Goal: Task Accomplishment & Management: Complete application form

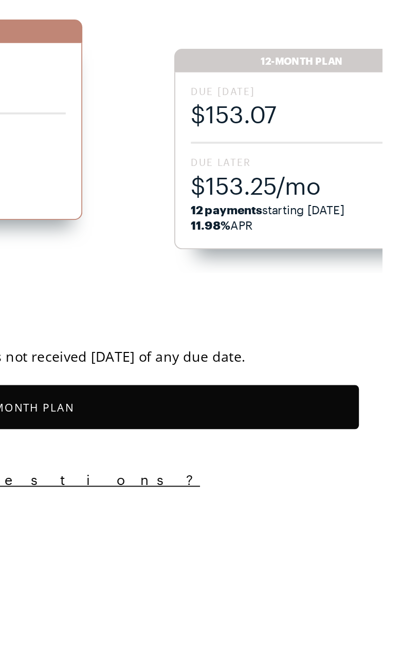
scroll to position [850, 0]
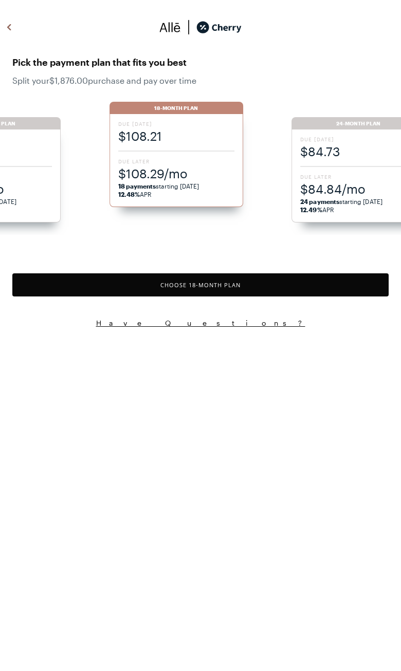
click at [359, 187] on span "$84.84/mo" at bounding box center [358, 188] width 116 height 17
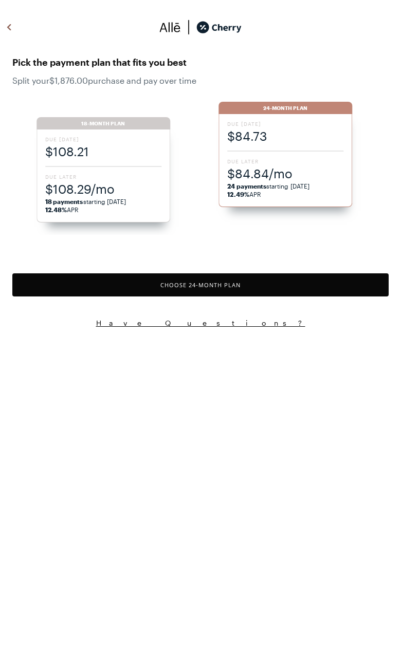
click at [271, 289] on button "Choose 24 -Month Plan" at bounding box center [200, 284] width 376 height 23
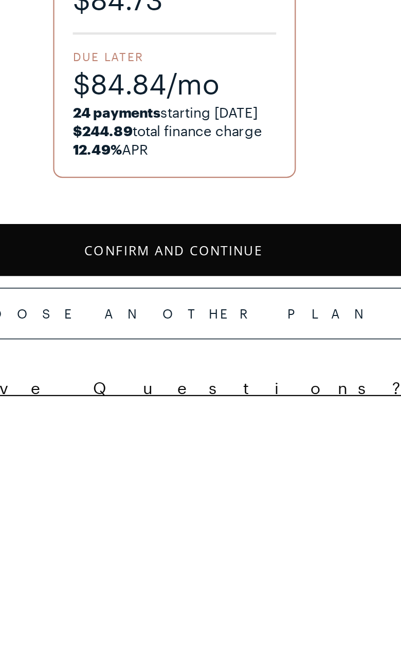
click at [136, 236] on button "Confirm and Continue" at bounding box center [200, 247] width 376 height 23
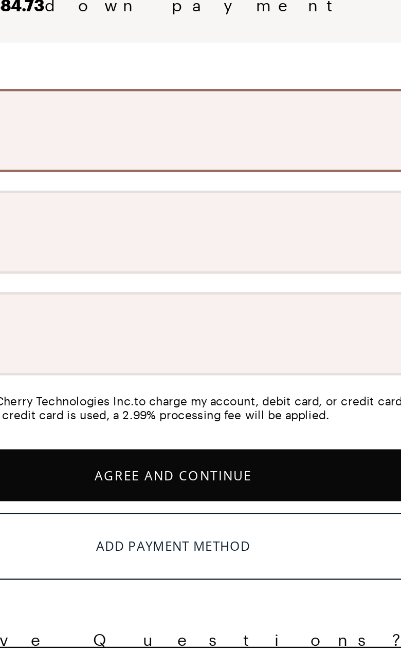
click at [113, 337] on button "Agree and Continue" at bounding box center [200, 348] width 376 height 23
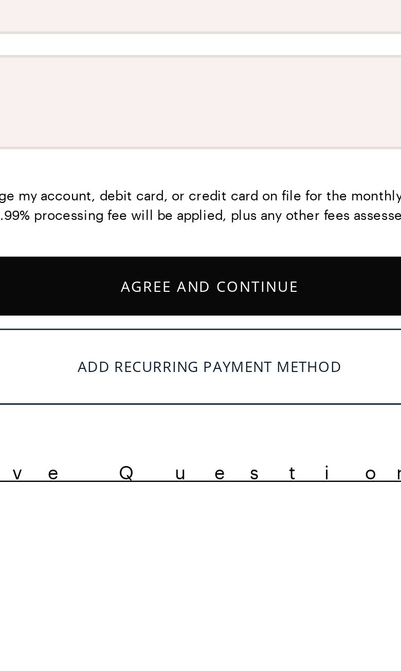
click at [114, 375] on button "Agree and Continue" at bounding box center [200, 386] width 376 height 23
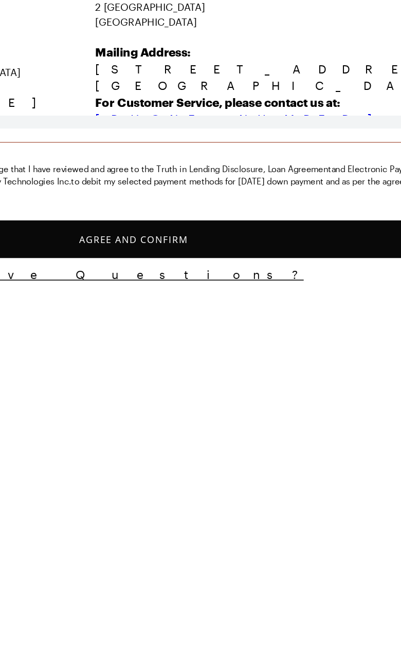
click at [212, 410] on button "Agree and Confirm" at bounding box center [200, 421] width 376 height 23
